Goal: Find specific page/section: Find specific page/section

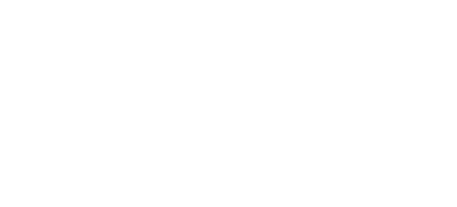
select select "Song"
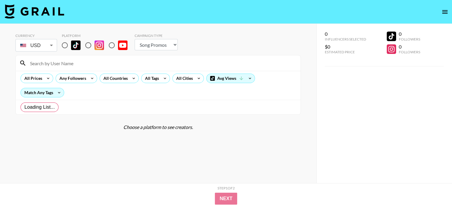
radio input "true"
select select "Brand"
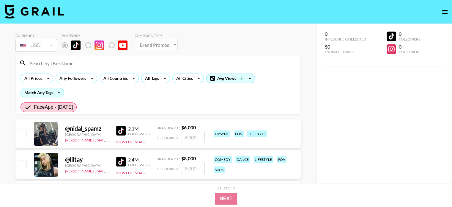
click at [61, 67] on input at bounding box center [161, 63] width 271 height 10
paste input "julesleblanc"
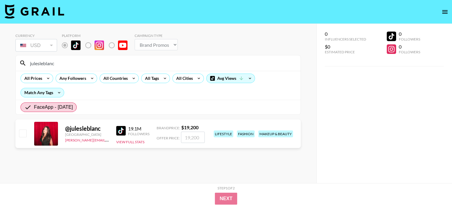
click at [80, 128] on div "@ julesleblanc" at bounding box center [87, 128] width 44 height 7
click at [284, 167] on section "Currency USD USD ​ Platform Campaign Type Choose Type... Song Promos Brand Prom…" at bounding box center [157, 108] width 285 height 159
click at [94, 128] on div "@ julesleblanc" at bounding box center [87, 128] width 44 height 7
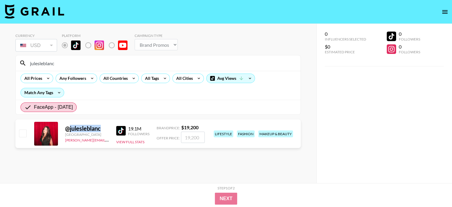
copy div "julesleblanc"
drag, startPoint x: 65, startPoint y: 66, endPoint x: 26, endPoint y: 60, distance: 38.8
click at [26, 60] on div "julesleblanc" at bounding box center [158, 62] width 285 height 15
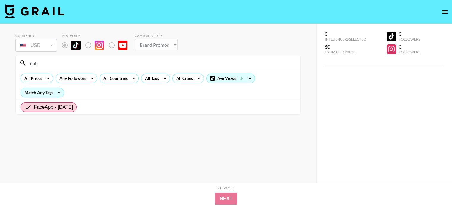
drag, startPoint x: 56, startPoint y: 64, endPoint x: 33, endPoint y: 63, distance: 23.2
click at [33, 63] on input "dai" at bounding box center [161, 63] width 271 height 10
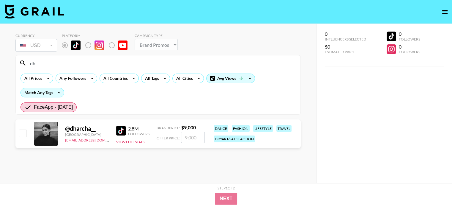
type input "dh"
